Goal: Find specific page/section: Find specific page/section

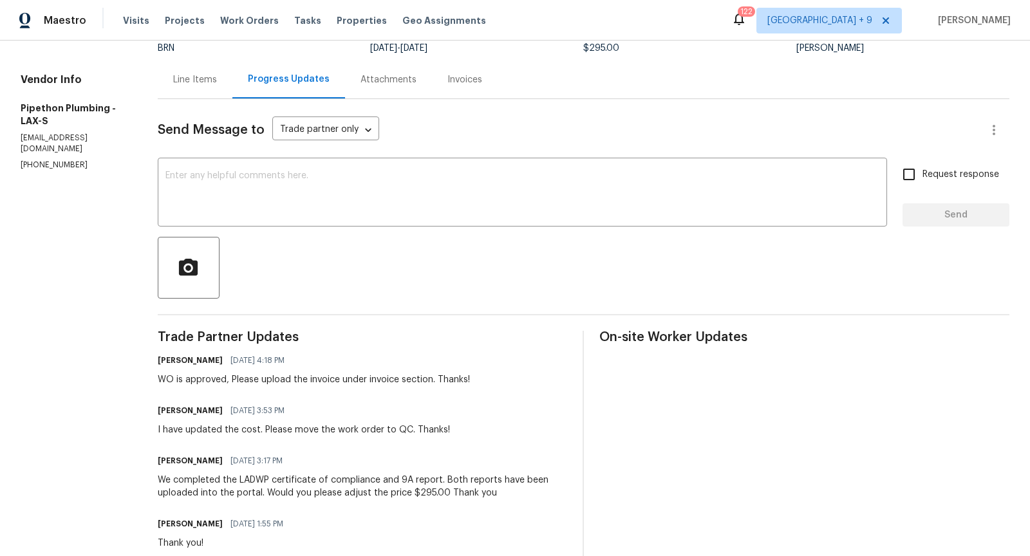
scroll to position [121, 0]
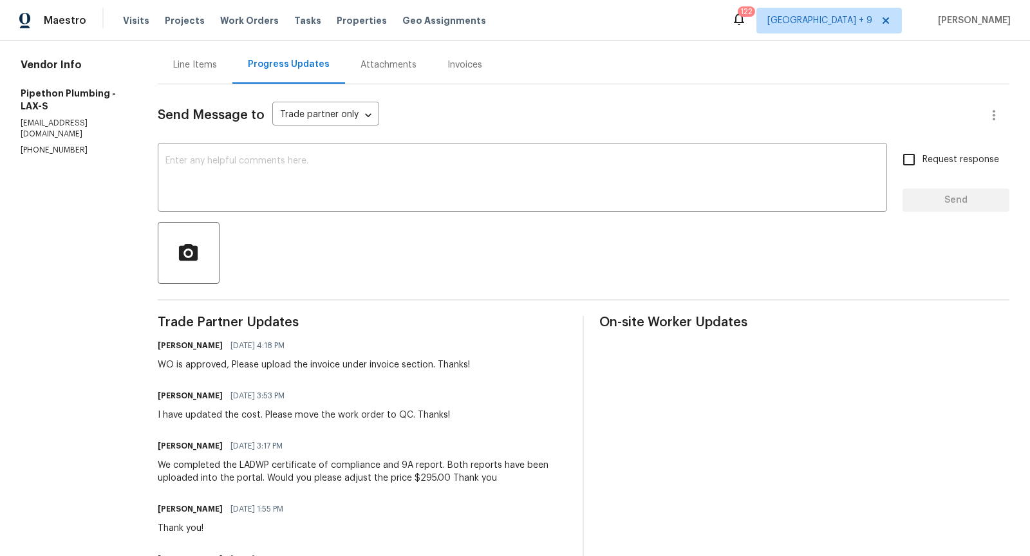
click at [215, 65] on div "Line Items" at bounding box center [195, 65] width 44 height 13
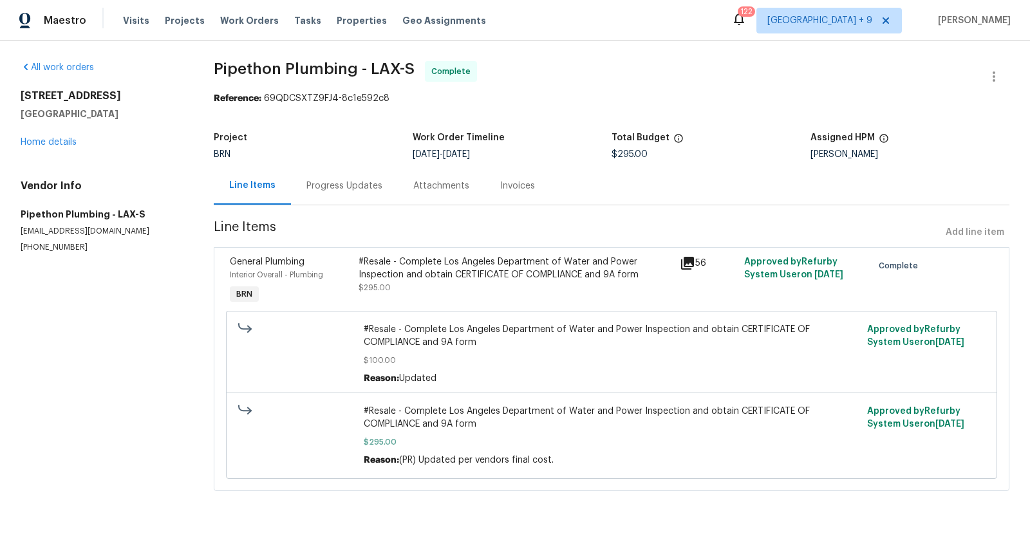
click at [688, 261] on icon at bounding box center [687, 263] width 13 height 13
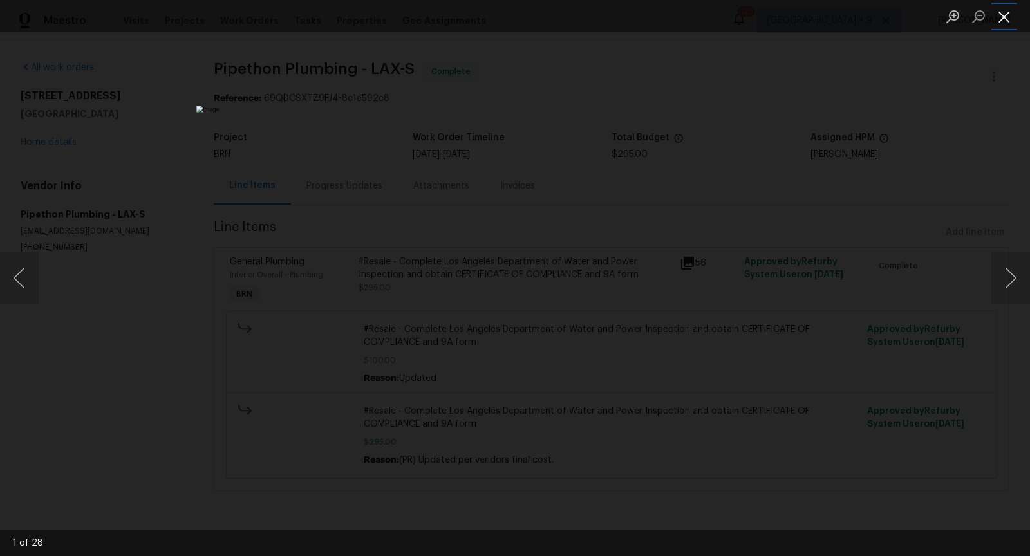
click at [1005, 19] on button "Close lightbox" at bounding box center [1004, 16] width 26 height 23
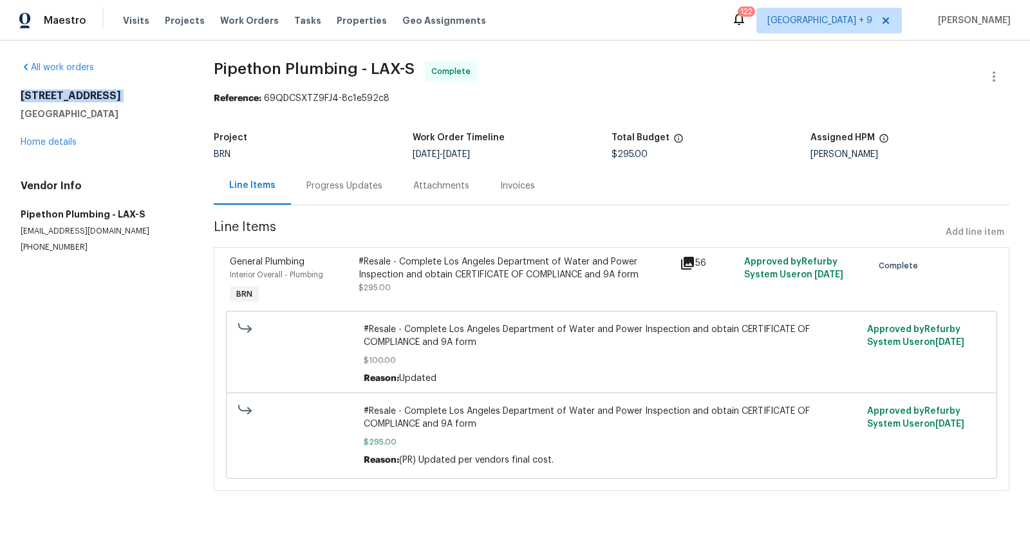
drag, startPoint x: 22, startPoint y: 94, endPoint x: 111, endPoint y: 102, distance: 89.9
click at [112, 102] on div "[STREET_ADDRESS]" at bounding box center [102, 104] width 162 height 31
copy h2 "[STREET_ADDRESS]"
click at [689, 261] on icon at bounding box center [687, 263] width 13 height 13
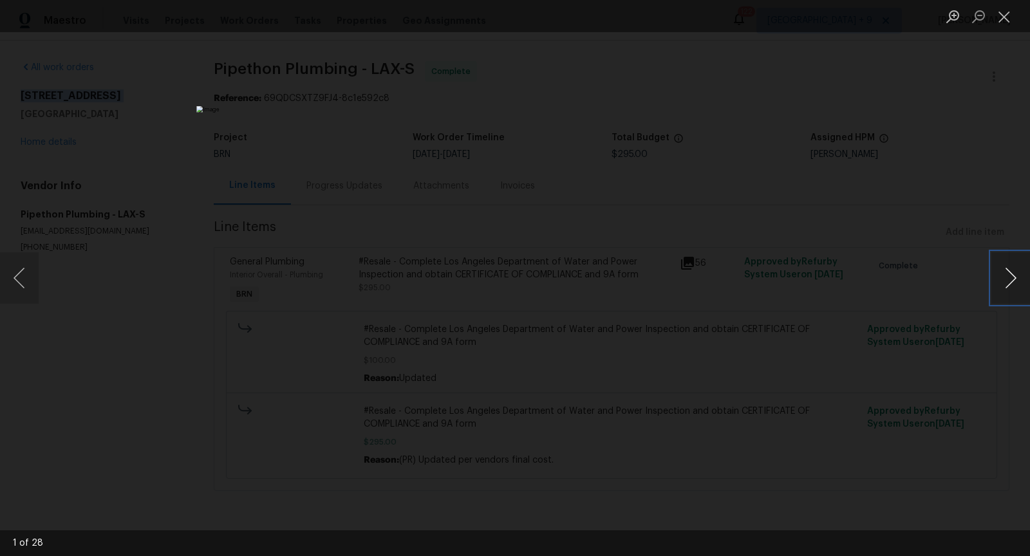
click at [1016, 286] on button "Next image" at bounding box center [1010, 277] width 39 height 51
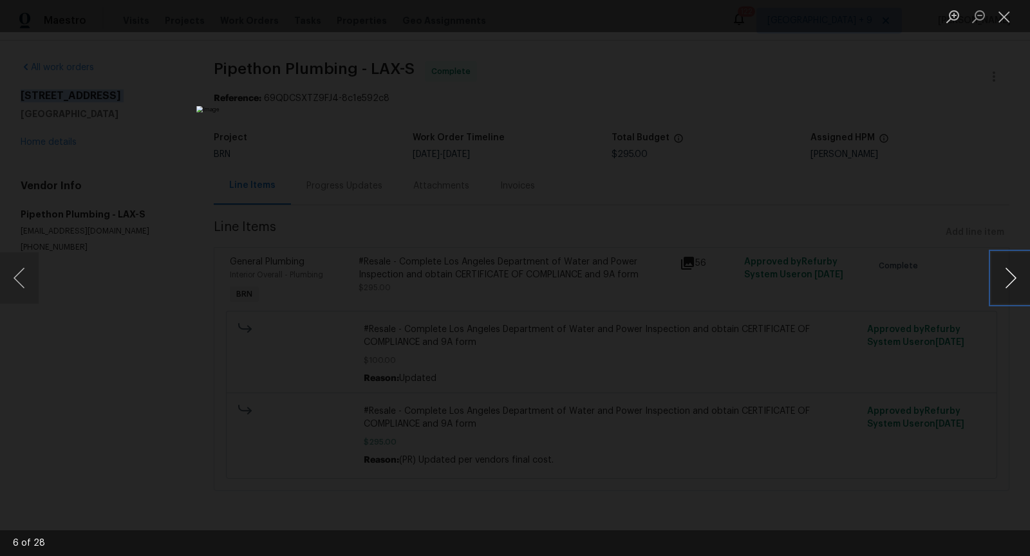
click at [1016, 286] on button "Next image" at bounding box center [1010, 277] width 39 height 51
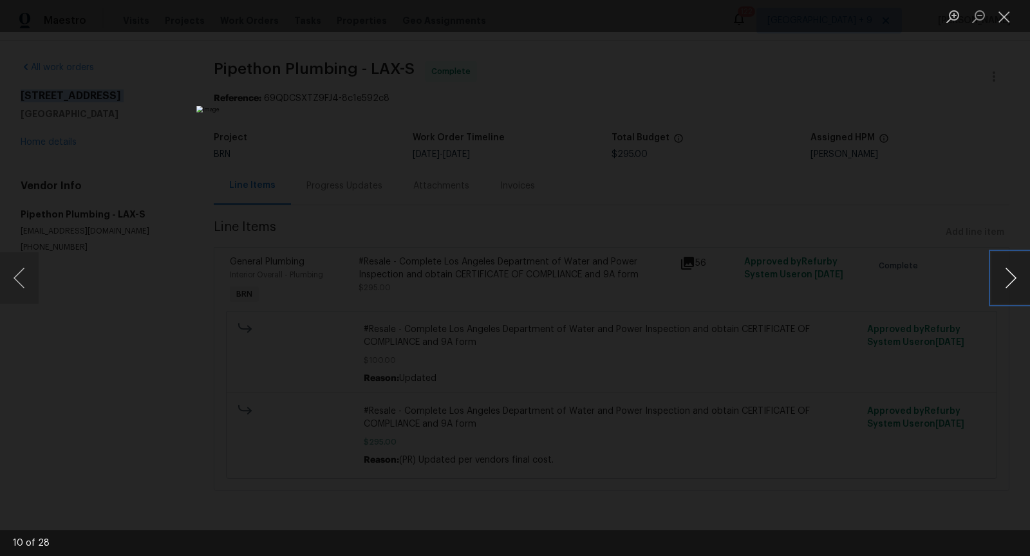
click at [1016, 286] on button "Next image" at bounding box center [1010, 277] width 39 height 51
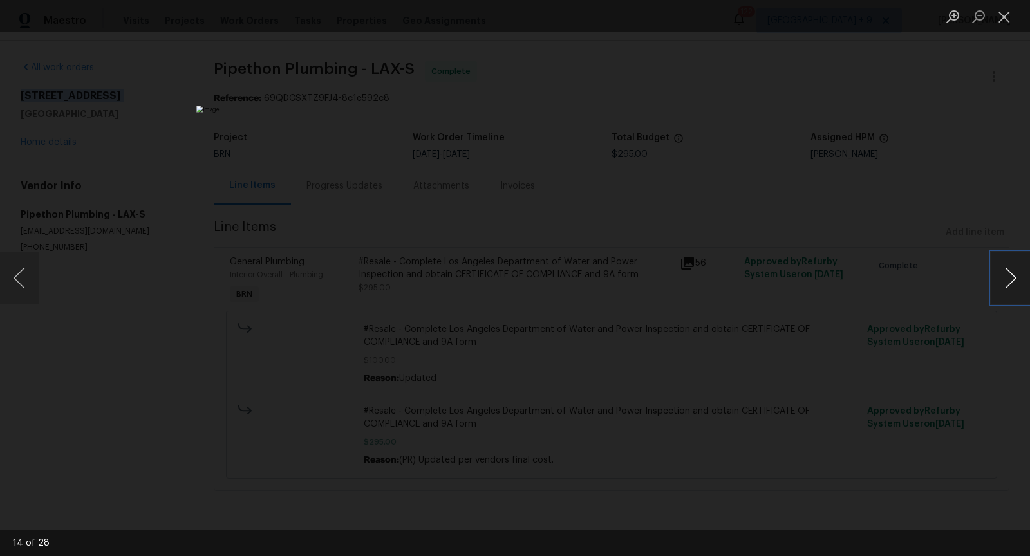
click at [1016, 286] on button "Next image" at bounding box center [1010, 277] width 39 height 51
click at [993, 278] on button "Next image" at bounding box center [1010, 277] width 39 height 51
click at [1006, 285] on button "Next image" at bounding box center [1010, 277] width 39 height 51
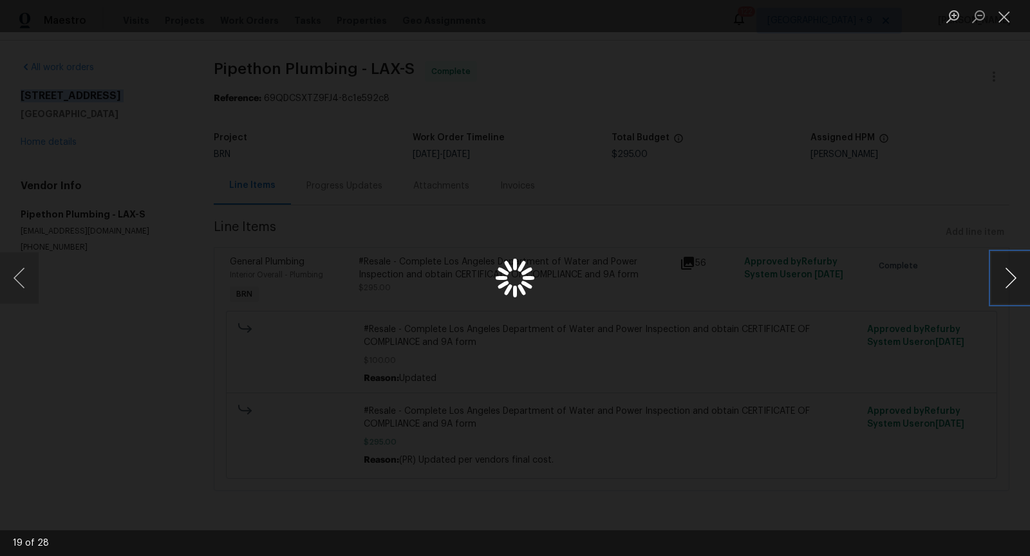
click at [1006, 285] on button "Next image" at bounding box center [1010, 277] width 39 height 51
click at [1018, 274] on button "Next image" at bounding box center [1010, 277] width 39 height 51
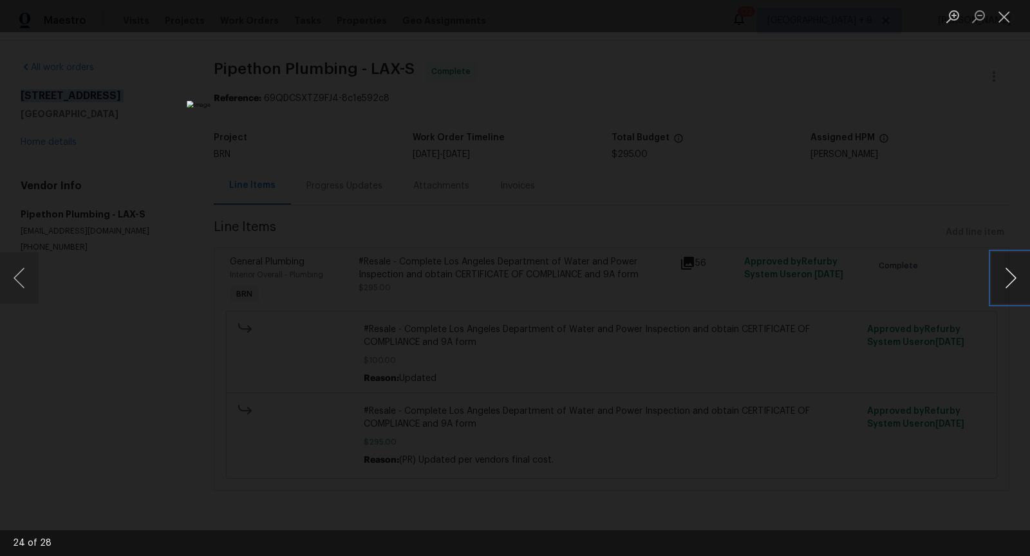
click at [1018, 274] on button "Next image" at bounding box center [1010, 277] width 39 height 51
click at [23, 270] on button "Previous image" at bounding box center [19, 277] width 39 height 51
click at [1013, 281] on button "Next image" at bounding box center [1010, 277] width 39 height 51
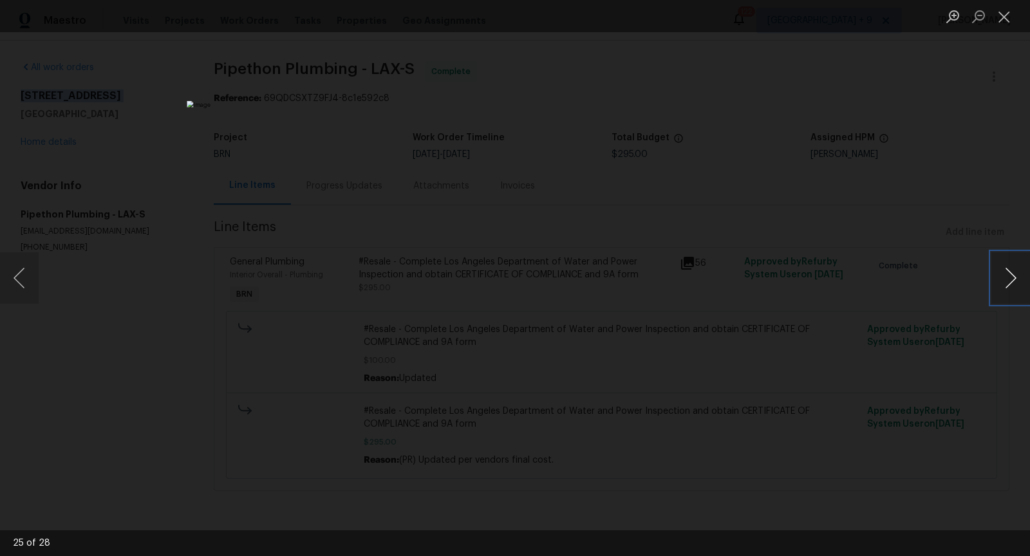
click at [1021, 282] on button "Next image" at bounding box center [1010, 277] width 39 height 51
click at [1009, 279] on button "Next image" at bounding box center [1010, 277] width 39 height 51
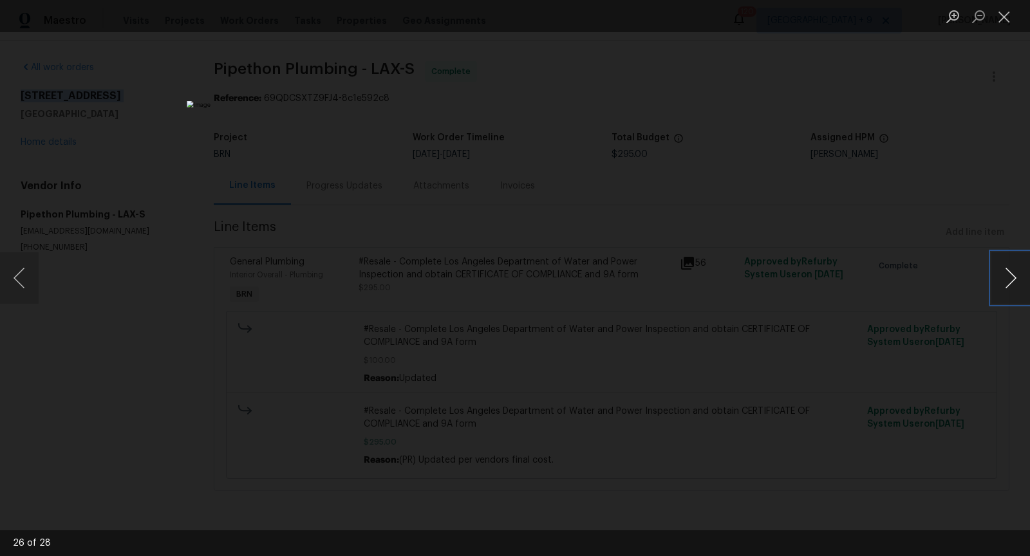
click at [1009, 279] on button "Next image" at bounding box center [1010, 277] width 39 height 51
click at [1008, 285] on button "Next image" at bounding box center [1010, 277] width 39 height 51
click at [1011, 274] on button "Next image" at bounding box center [1010, 277] width 39 height 51
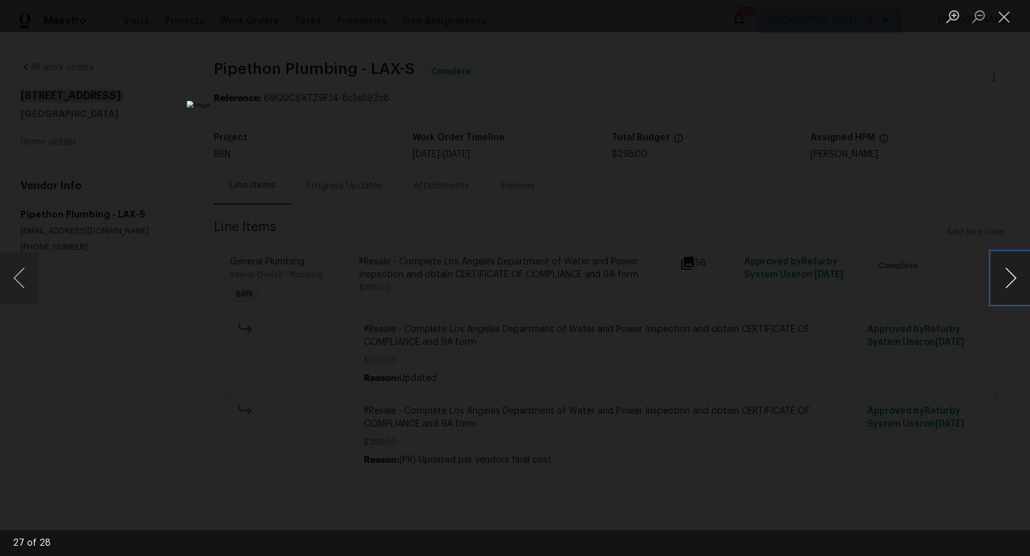
click at [1011, 274] on button "Next image" at bounding box center [1010, 277] width 39 height 51
click at [14, 276] on button "Previous image" at bounding box center [19, 277] width 39 height 51
click at [267, 261] on div "Lightbox" at bounding box center [515, 278] width 1030 height 556
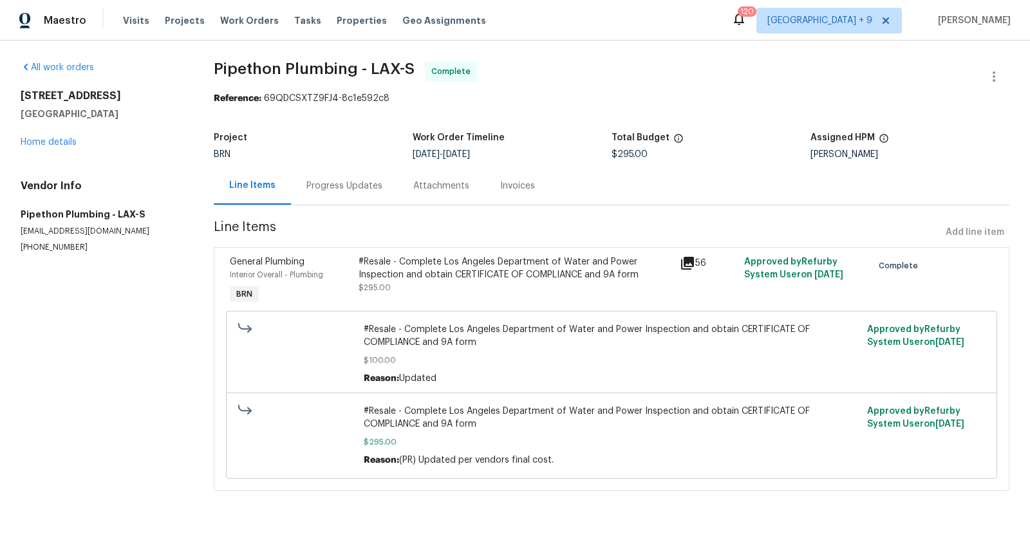
drag, startPoint x: 111, startPoint y: 100, endPoint x: 21, endPoint y: 83, distance: 91.7
click at [21, 83] on div "All work orders [STREET_ADDRESS] Home details Vendor Info Pipethon Plumbing - L…" at bounding box center [102, 157] width 162 height 192
copy h2 "[STREET_ADDRESS]"
